Goal: Task Accomplishment & Management: Use online tool/utility

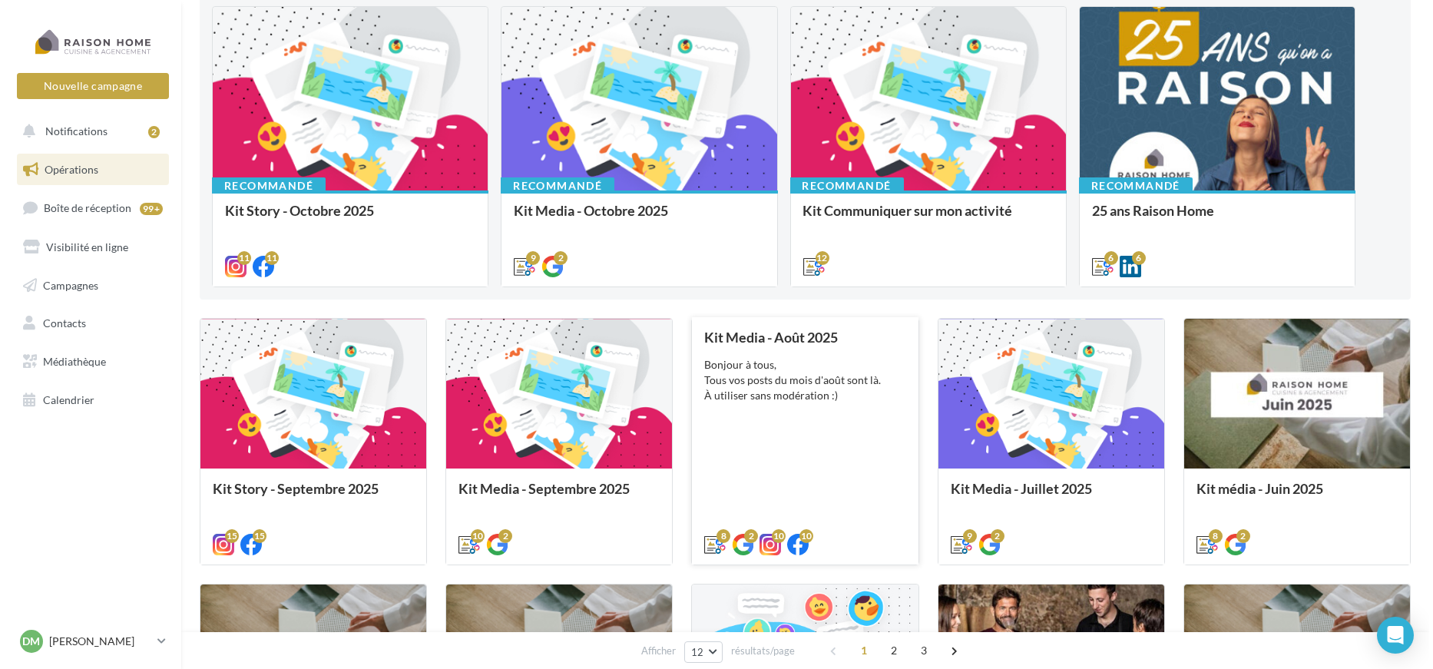
scroll to position [85, 0]
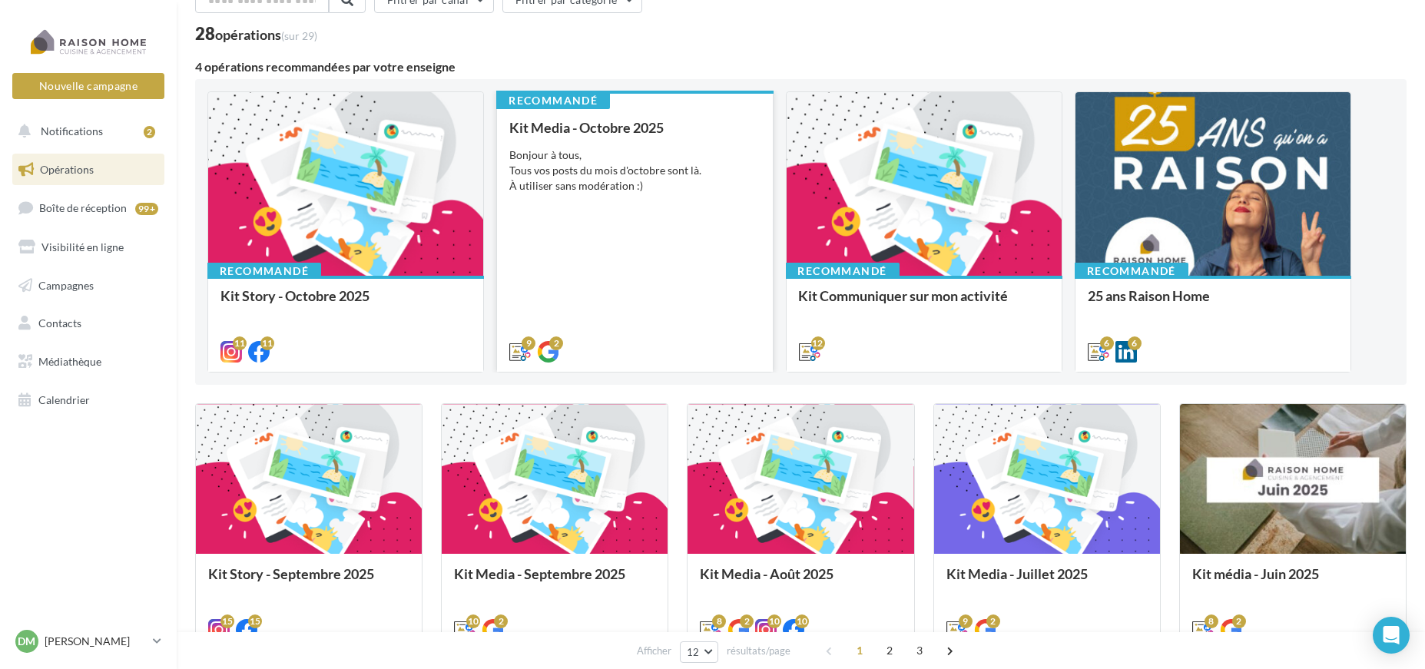
click at [641, 172] on div "Bonjour à tous, Tous vos posts du mois d'octobre sont là. À utiliser sans modér…" at bounding box center [634, 170] width 250 height 46
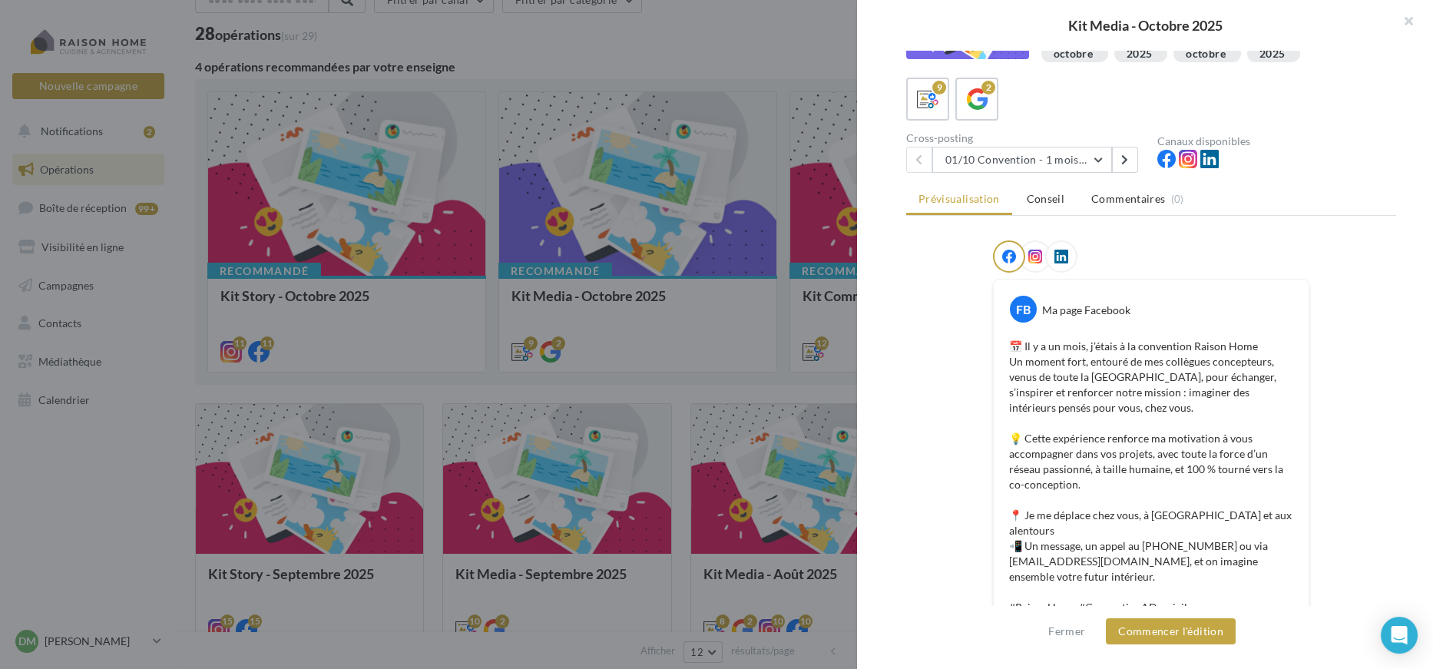
scroll to position [0, 0]
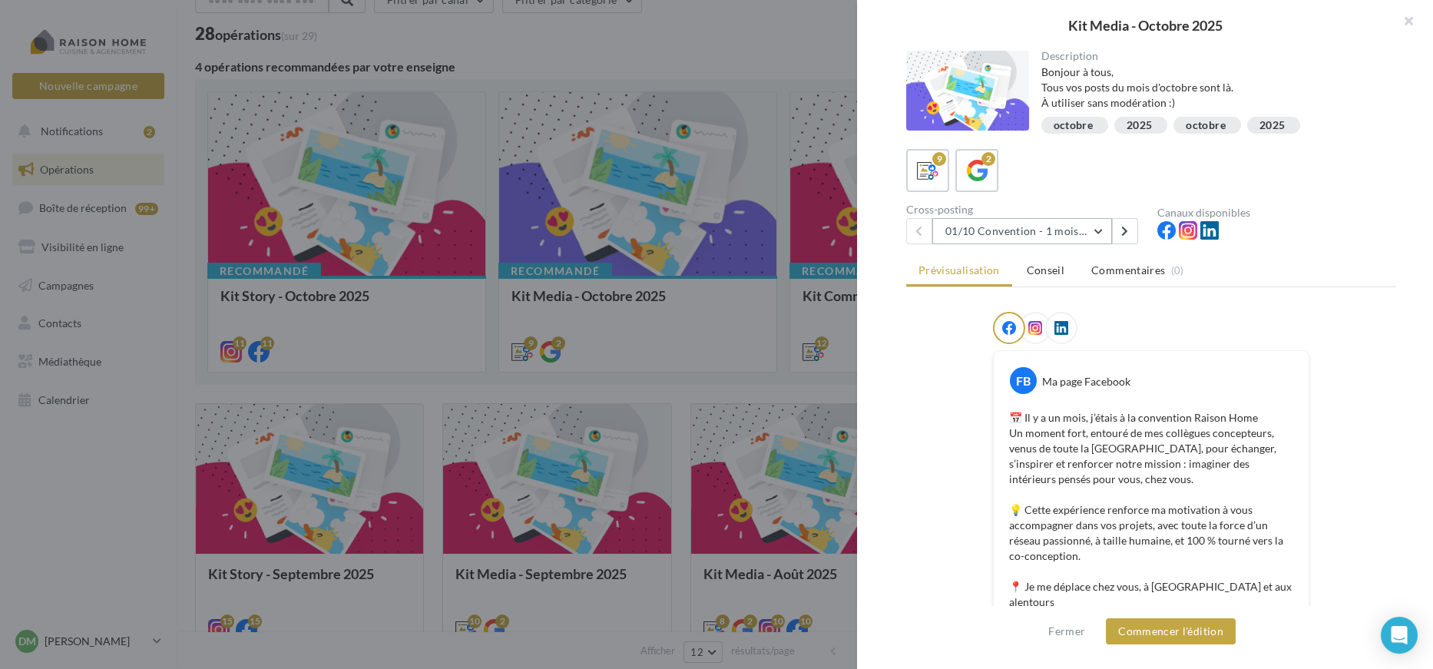
click at [1085, 223] on button "01/10 Convention - 1 mois en arrière" at bounding box center [1023, 231] width 180 height 26
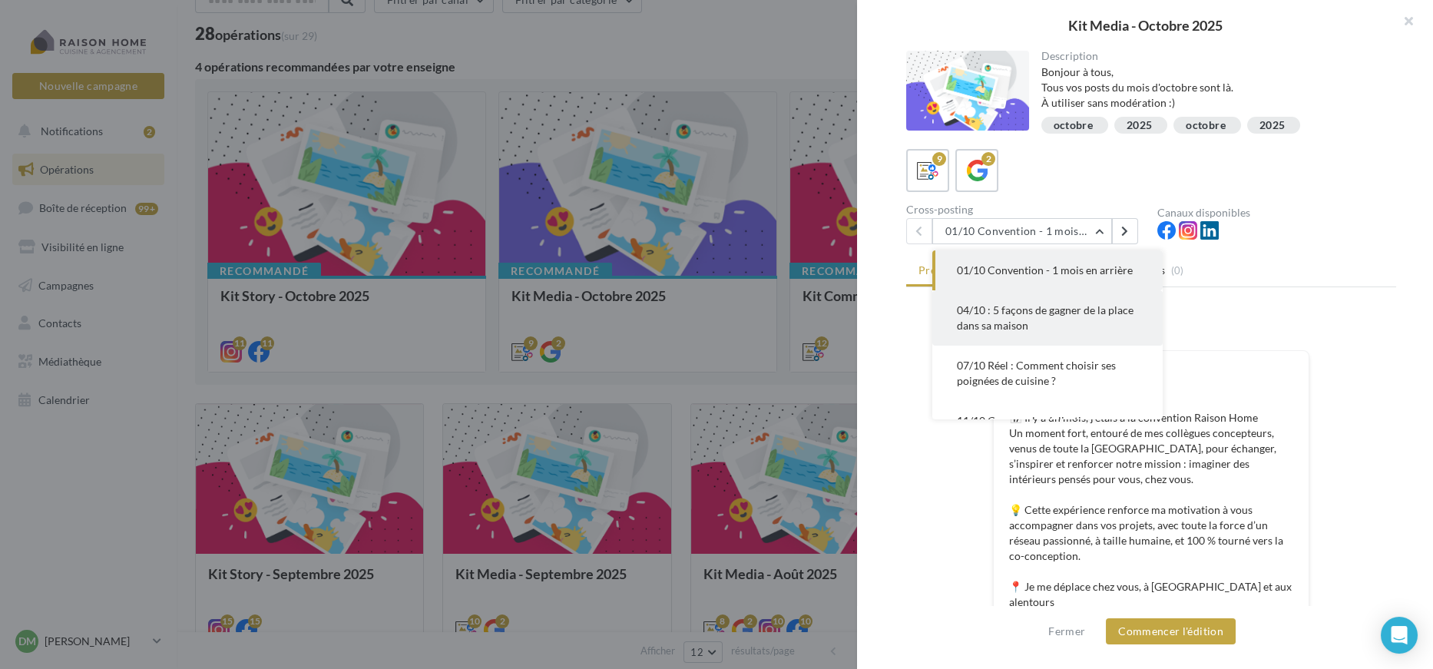
click at [1102, 318] on button "04/10 : 5 façons de gagner de la place dans sa maison" at bounding box center [1048, 317] width 230 height 55
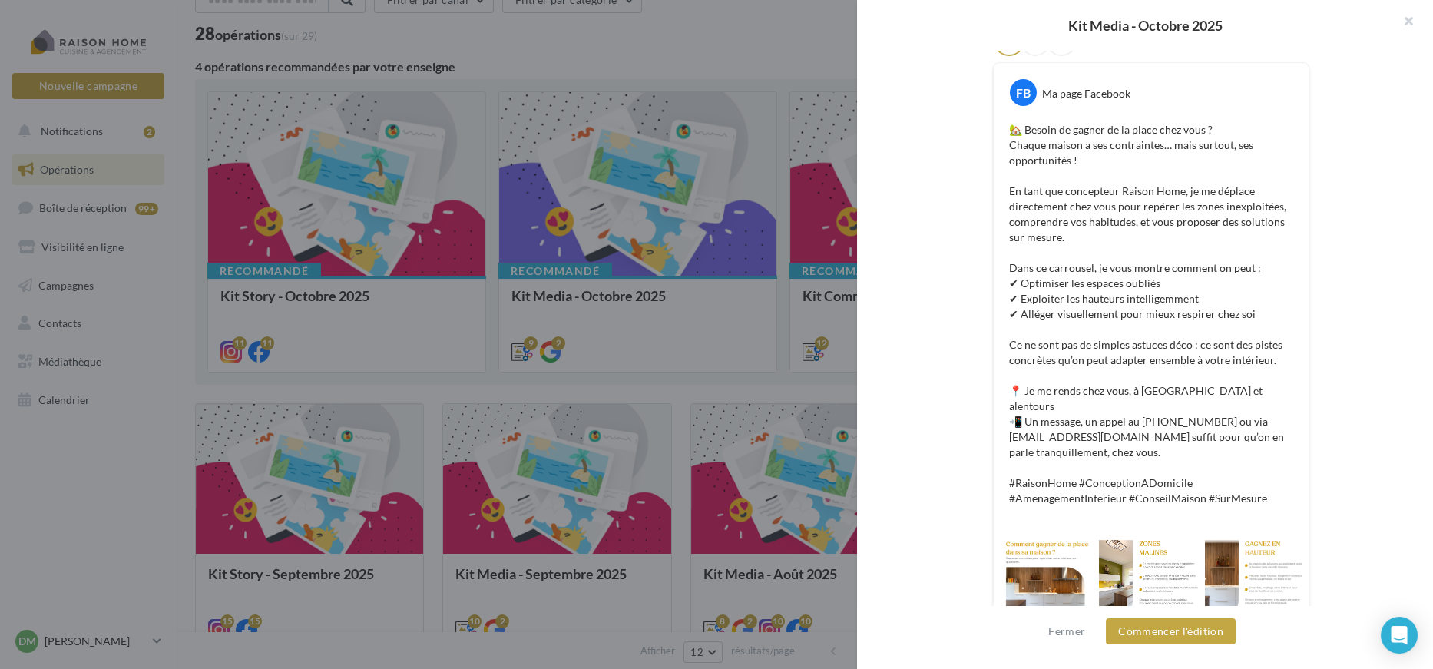
scroll to position [300, 0]
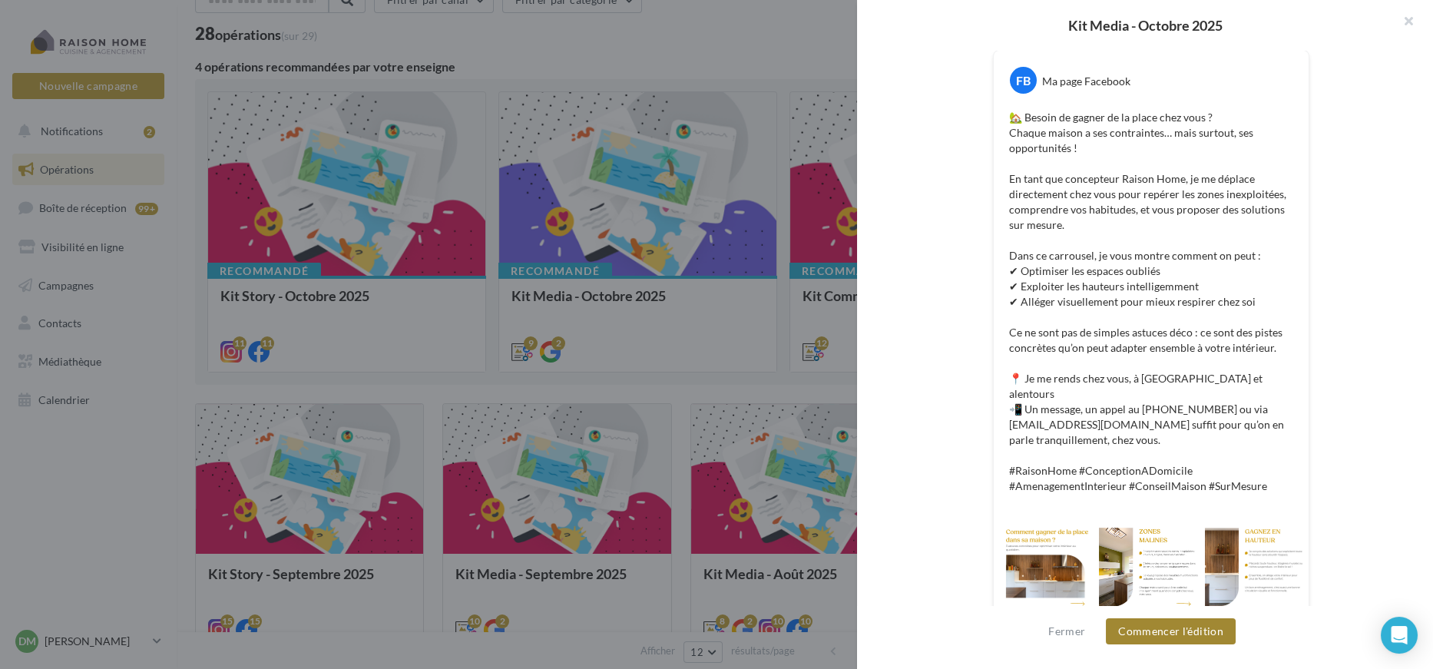
click at [1208, 641] on button "Commencer l'édition" at bounding box center [1171, 631] width 130 height 26
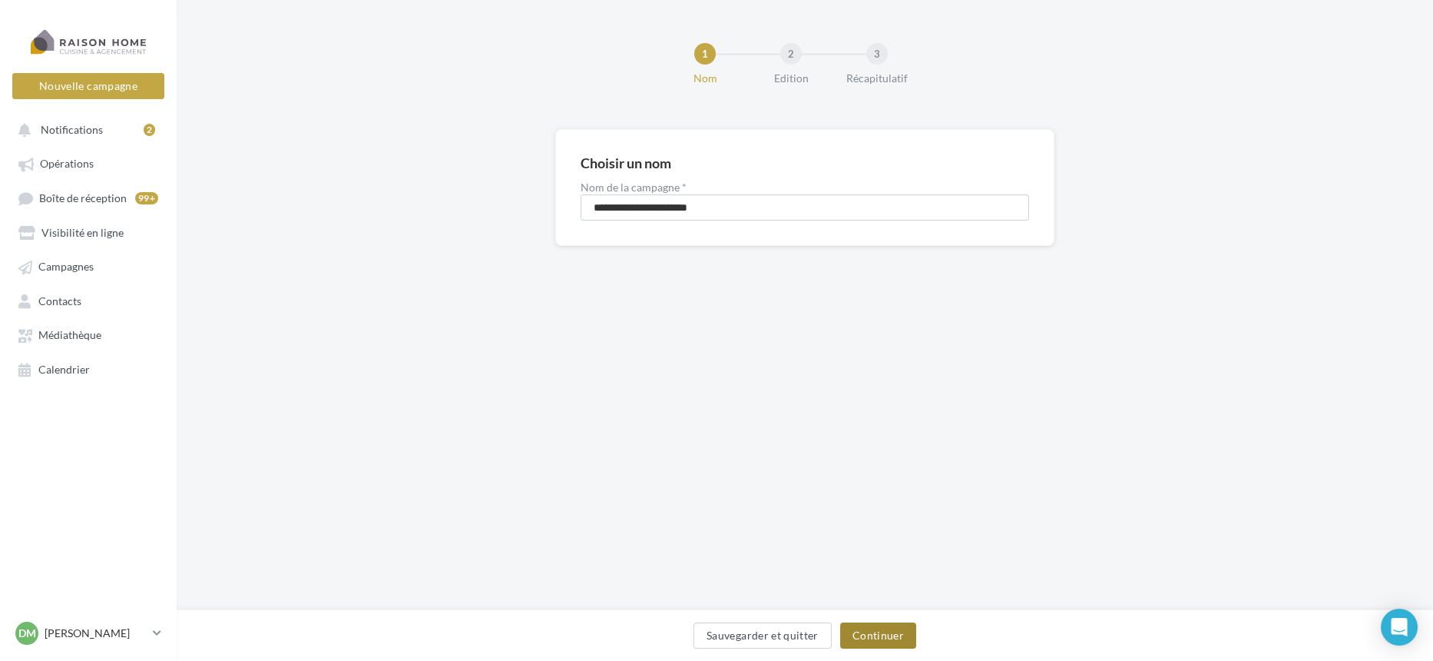
click at [902, 623] on button "Continuer" at bounding box center [878, 635] width 76 height 26
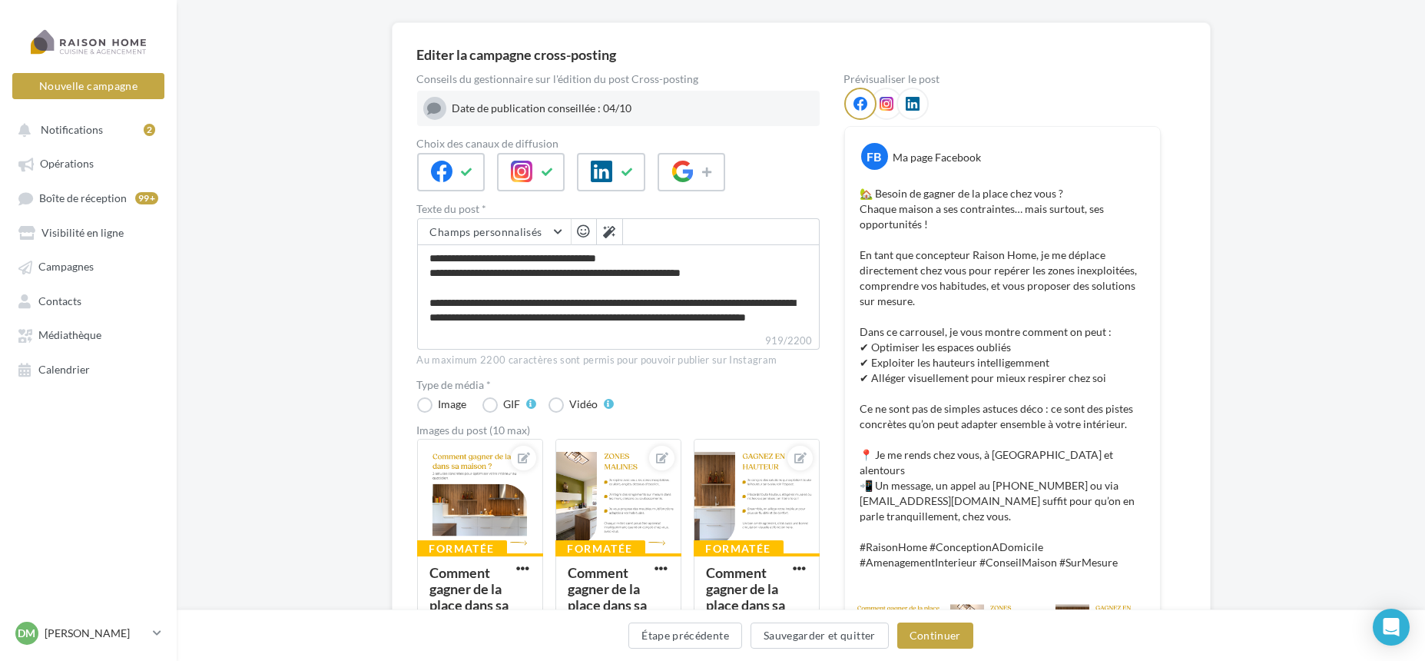
scroll to position [171, 0]
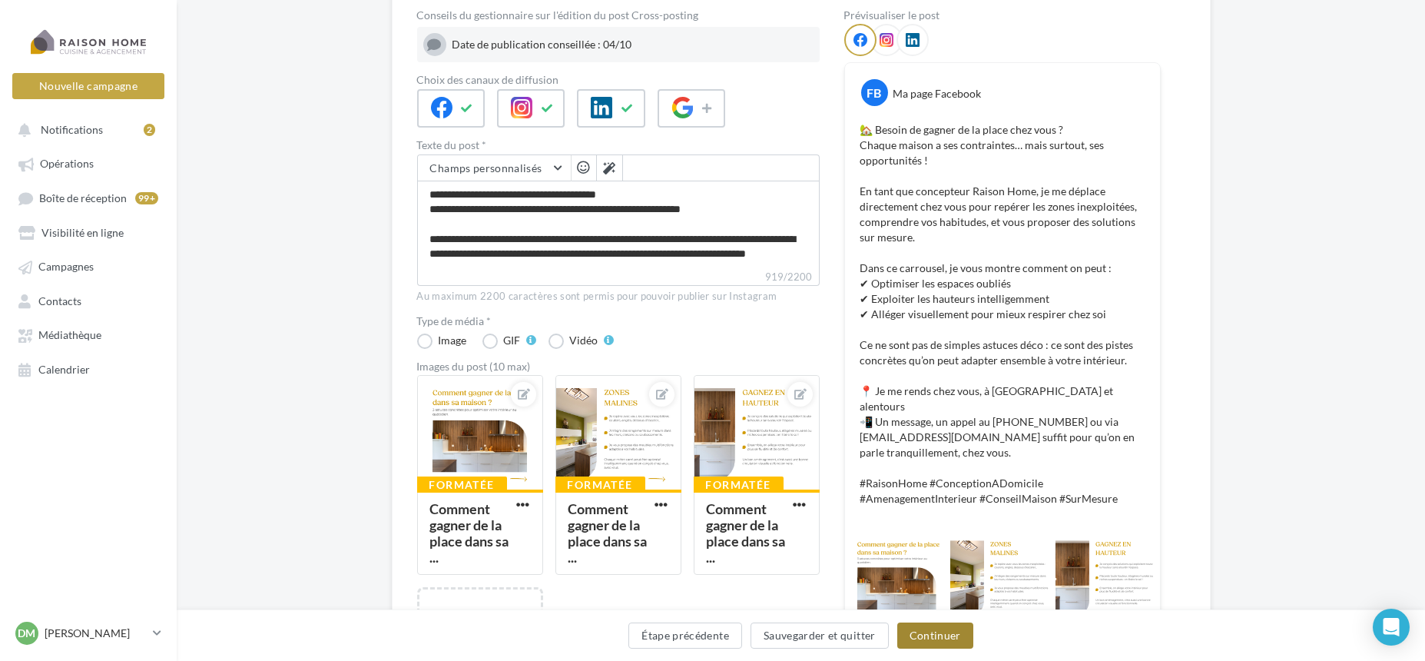
click at [920, 638] on button "Continuer" at bounding box center [935, 635] width 76 height 26
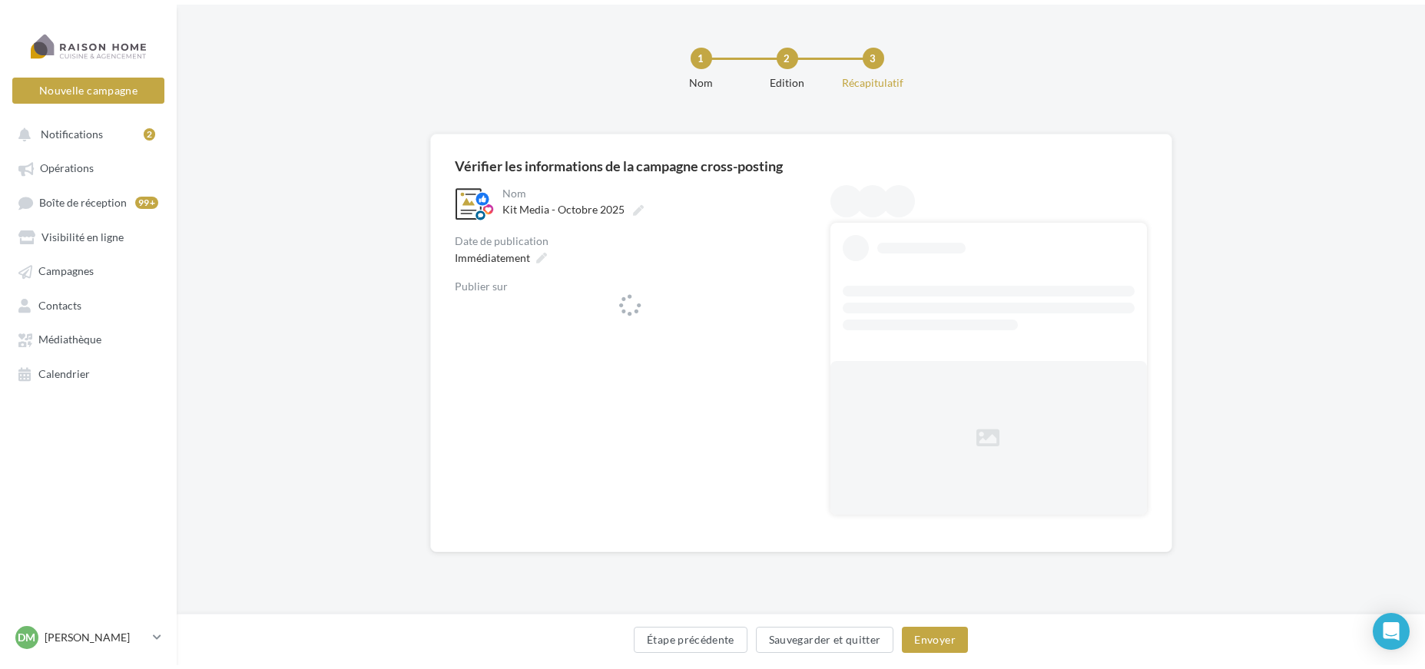
scroll to position [0, 0]
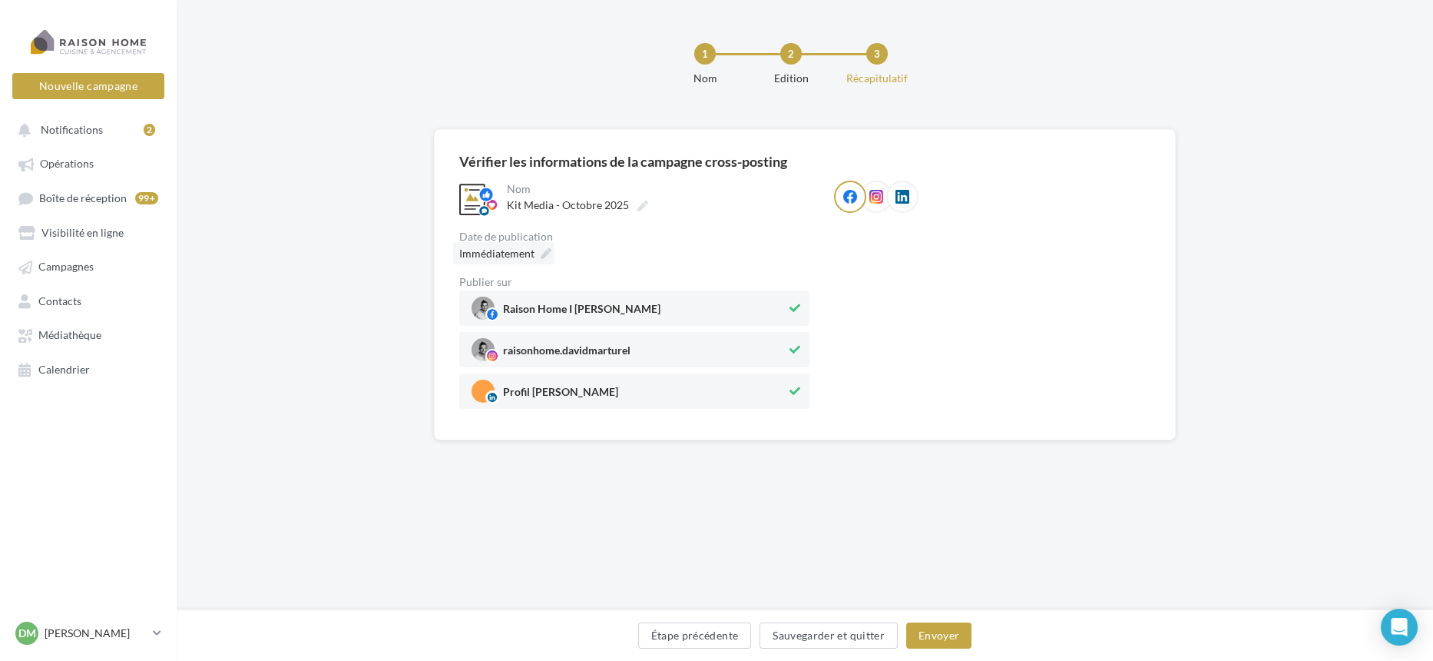
click at [529, 251] on span "Immédiatement" at bounding box center [496, 253] width 75 height 13
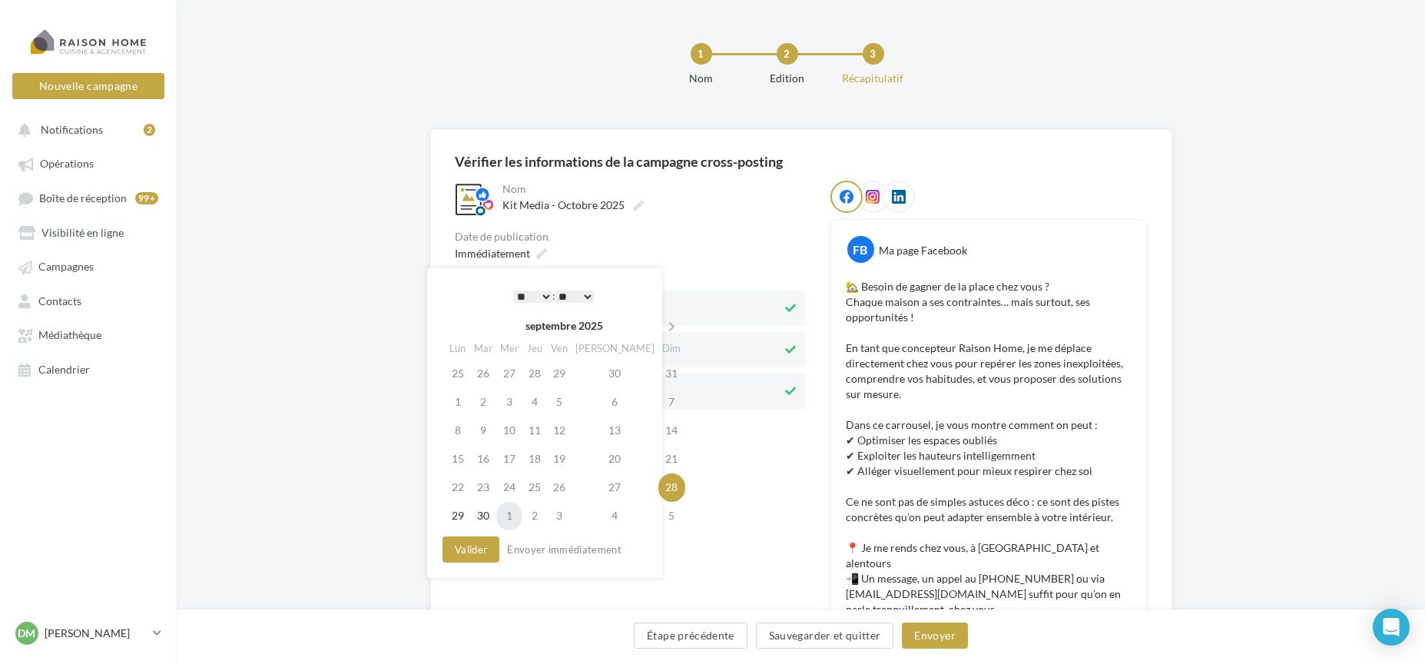
click at [514, 516] on td "1" at bounding box center [509, 516] width 26 height 28
click at [540, 297] on select "* * * * * * * * * * ** ** ** ** ** ** ** ** ** ** ** ** ** **" at bounding box center [529, 296] width 38 height 12
click at [585, 291] on select "** ** ** ** ** **" at bounding box center [571, 296] width 38 height 12
click at [476, 548] on button "Valider" at bounding box center [467, 549] width 57 height 26
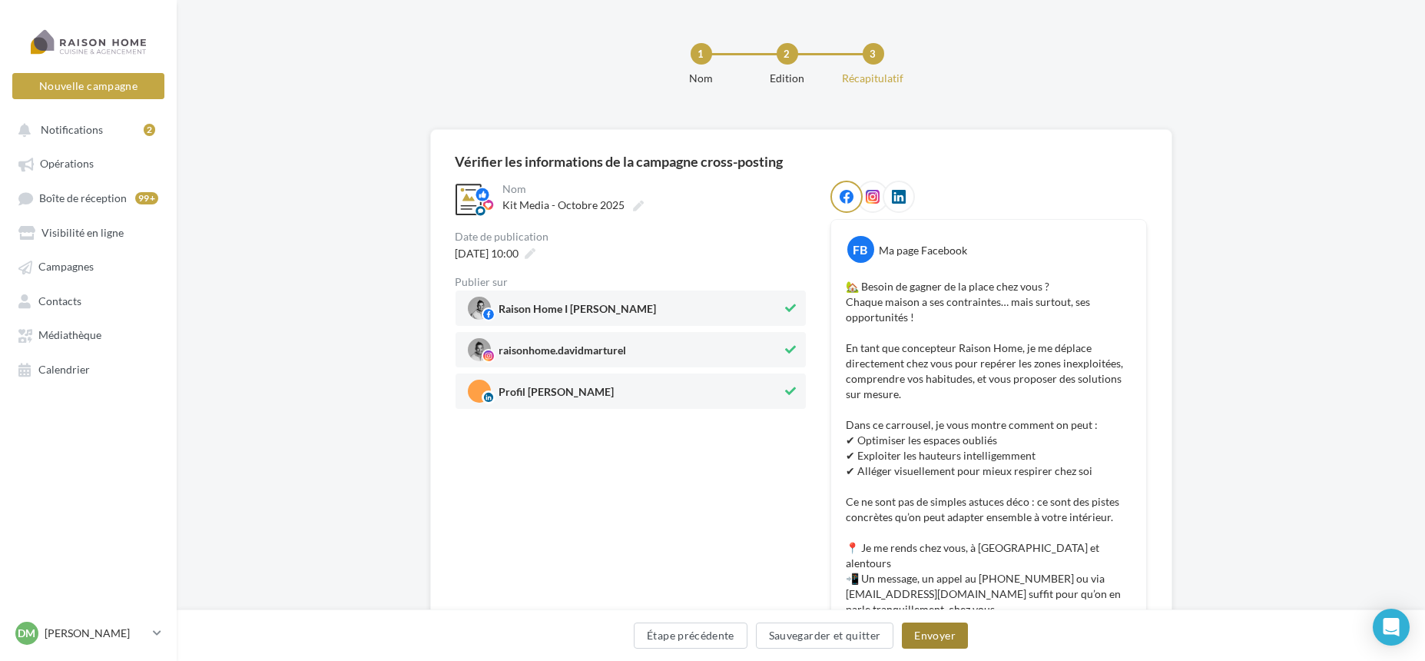
click at [936, 641] on button "Envoyer" at bounding box center [934, 635] width 65 height 26
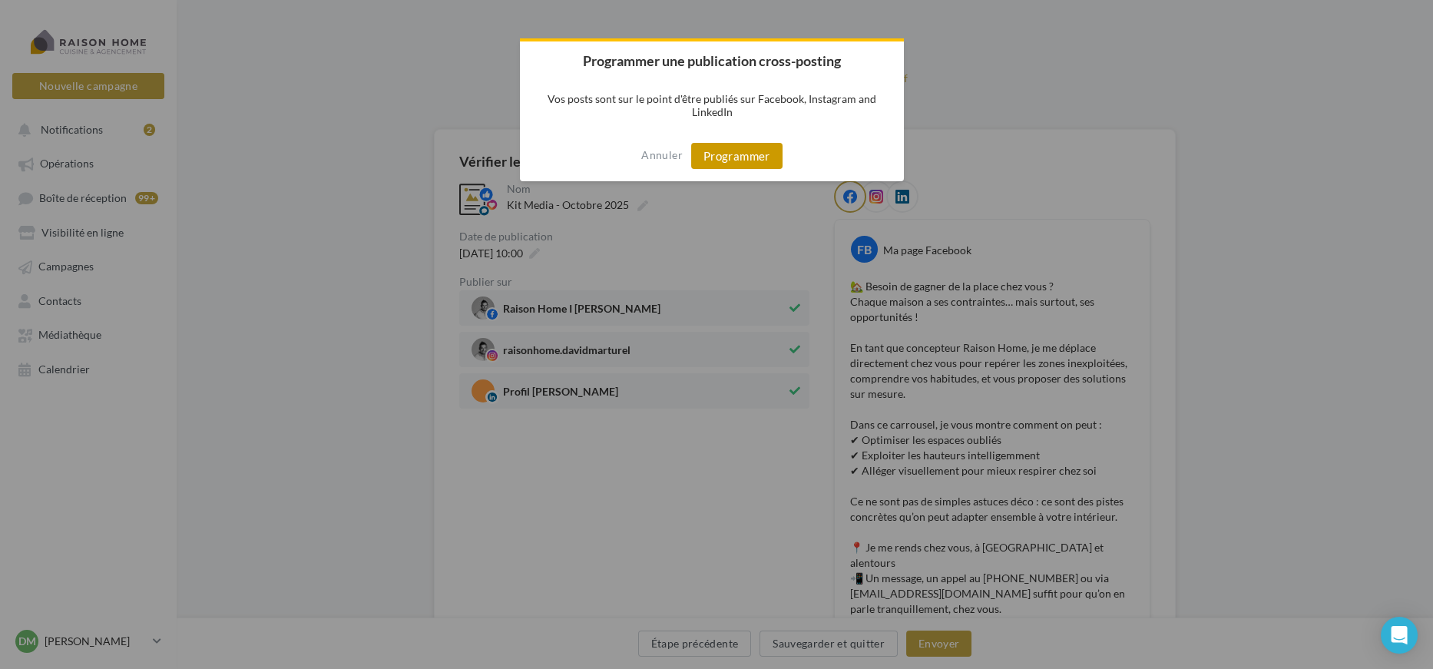
click at [760, 167] on button "Programmer" at bounding box center [736, 156] width 91 height 26
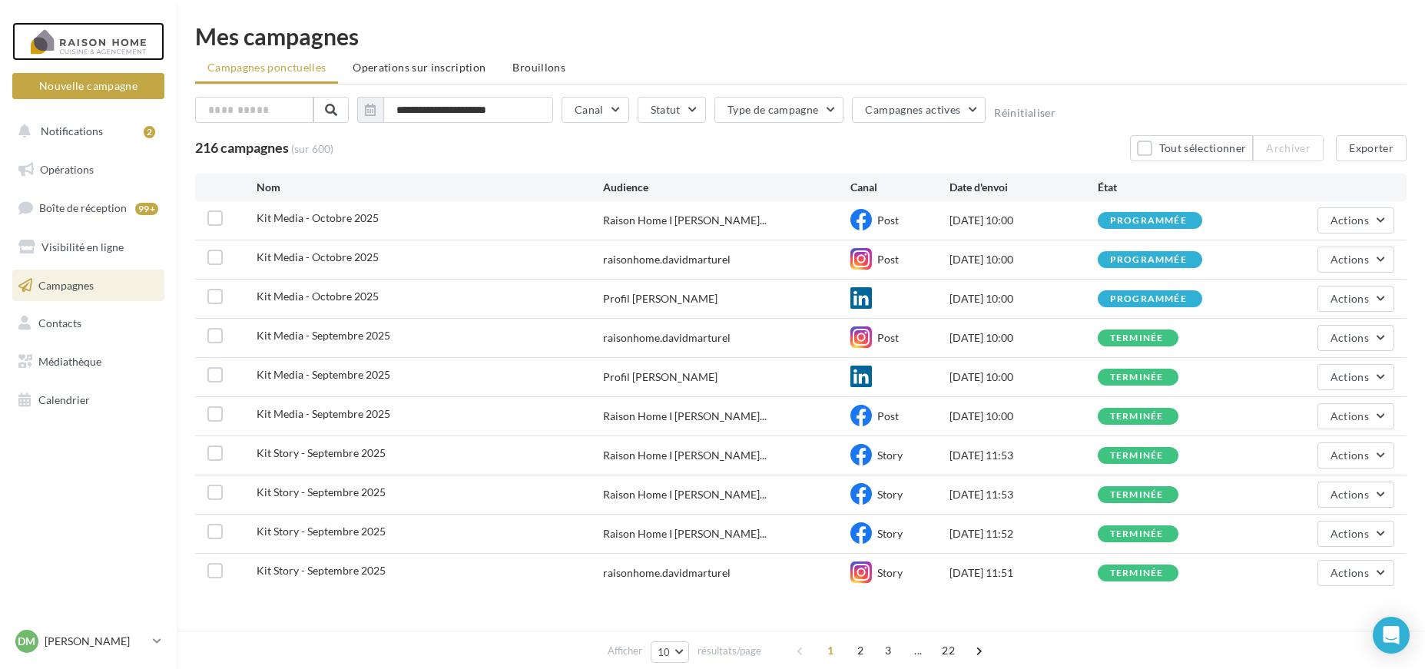
click at [125, 41] on div at bounding box center [88, 41] width 123 height 38
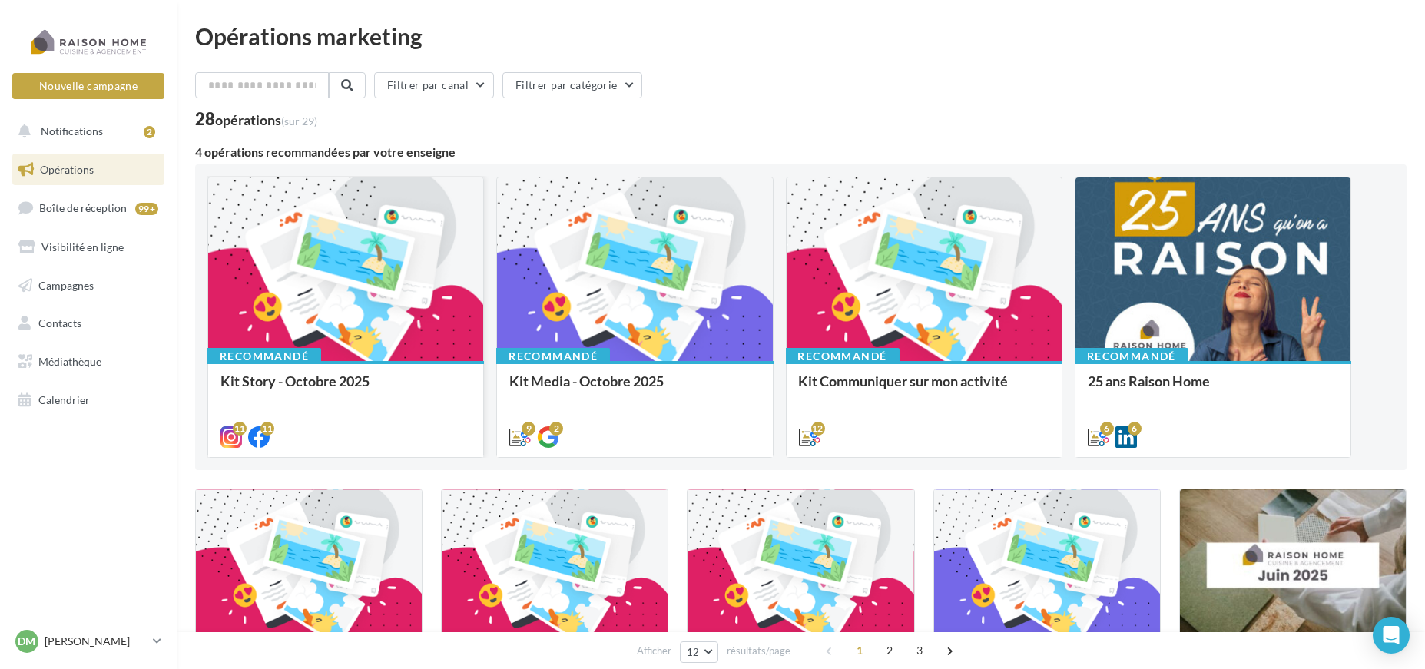
click at [414, 253] on div at bounding box center [345, 269] width 275 height 185
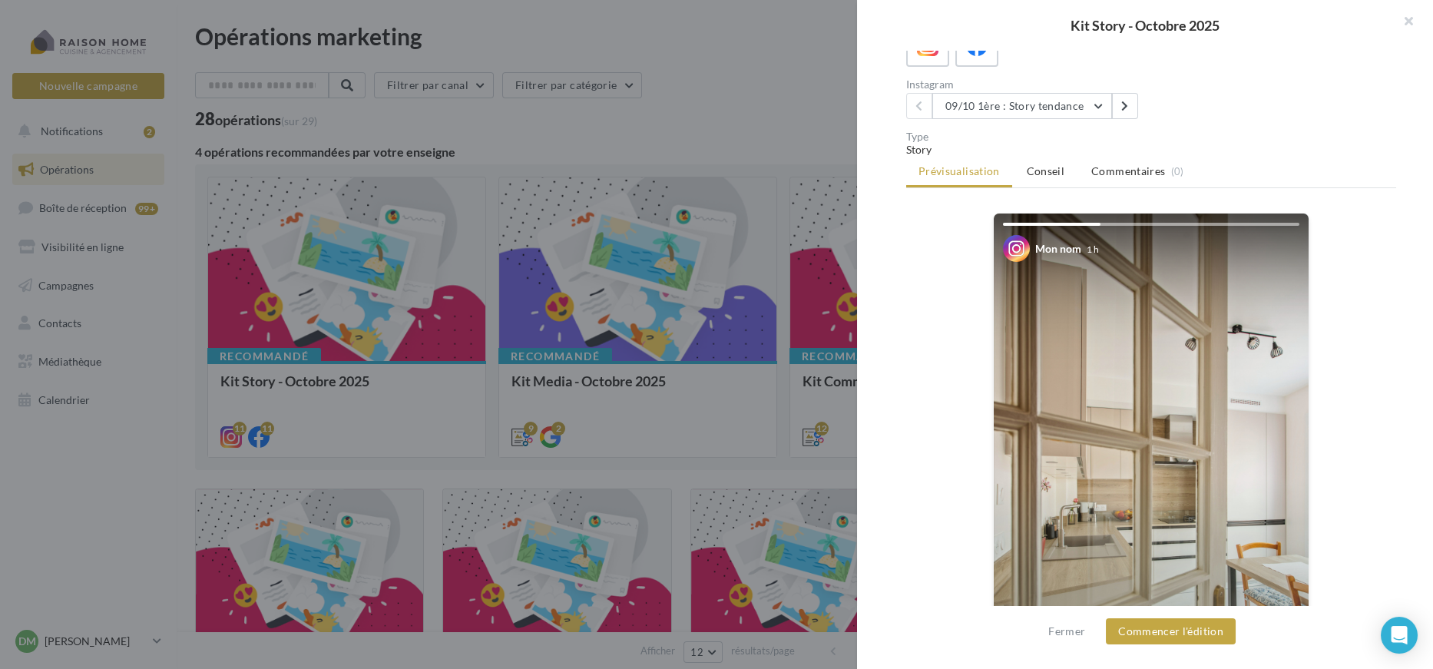
scroll to position [85, 0]
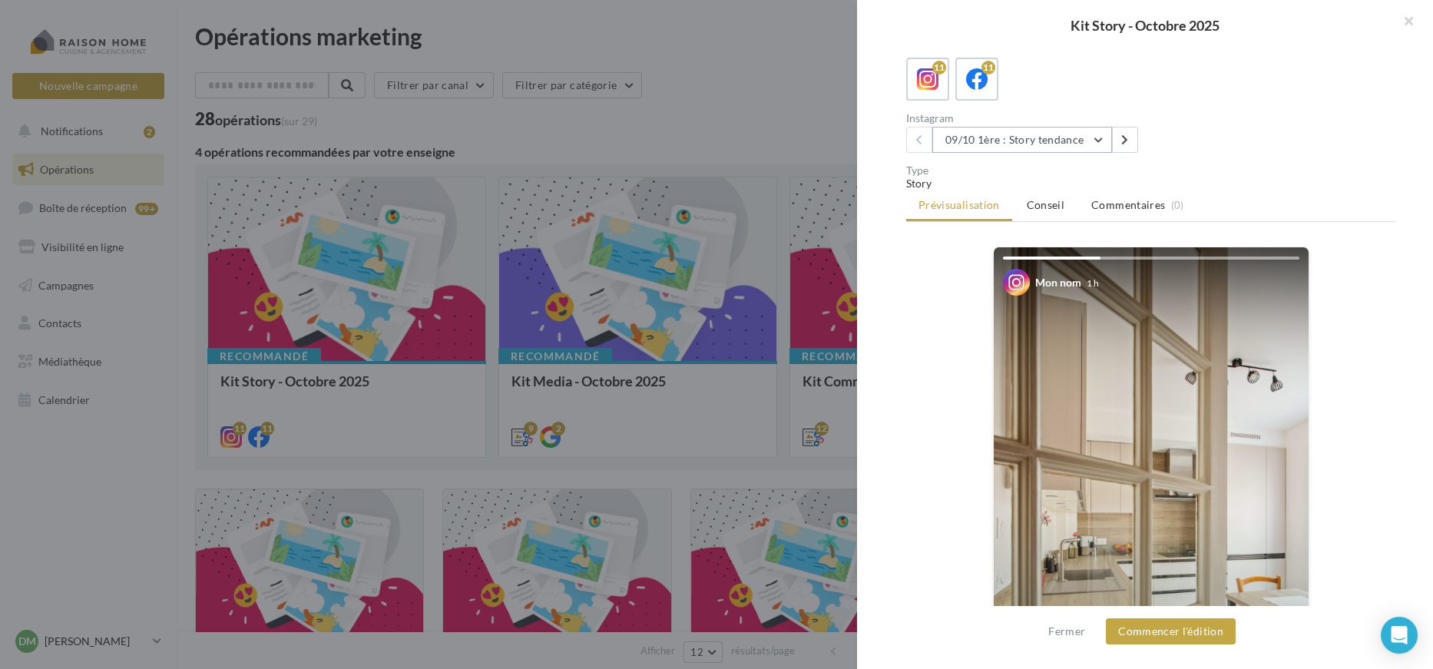
click at [1105, 141] on button "09/10 1ère : Story tendance" at bounding box center [1023, 140] width 180 height 26
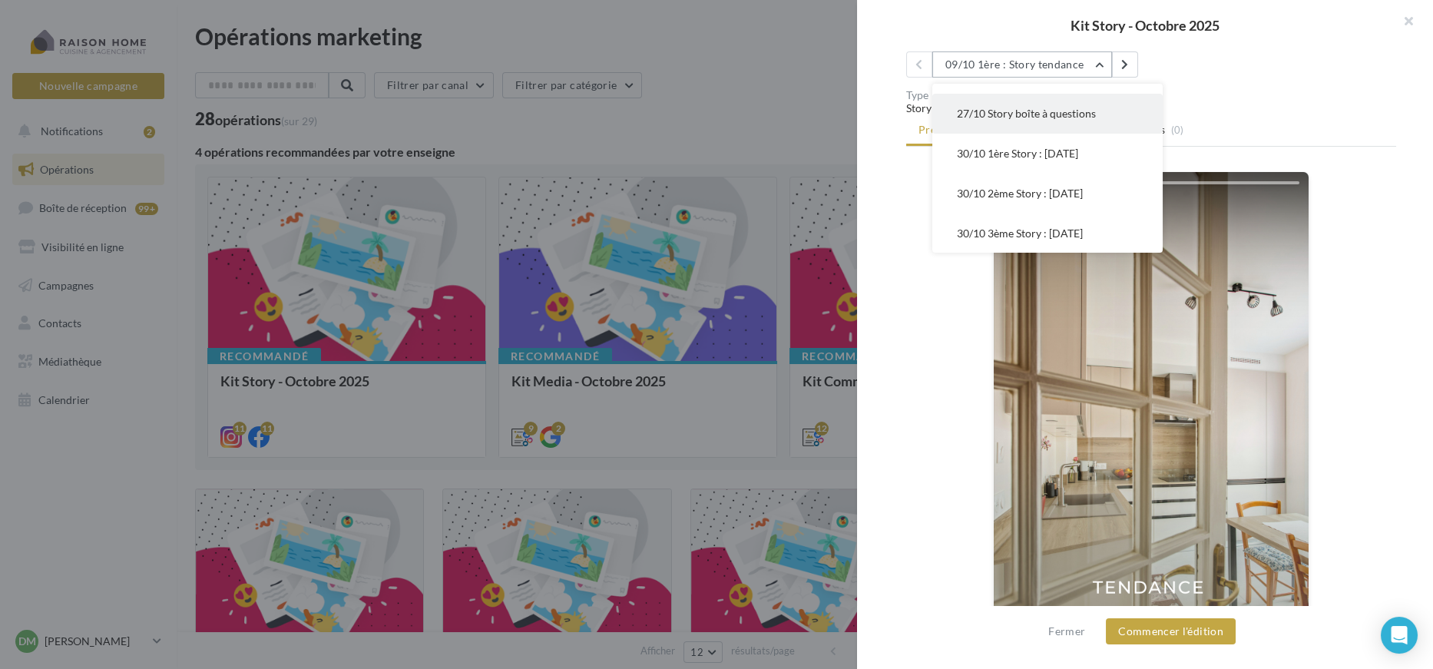
scroll to position [0, 0]
